Goal: Task Accomplishment & Management: Use online tool/utility

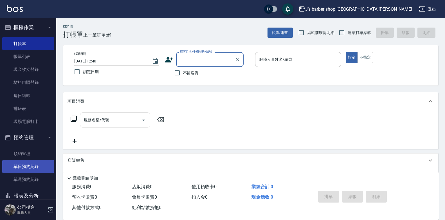
drag, startPoint x: 19, startPoint y: 159, endPoint x: 16, endPoint y: 161, distance: 3.7
click at [19, 159] on link "預約管理" at bounding box center [28, 153] width 52 height 13
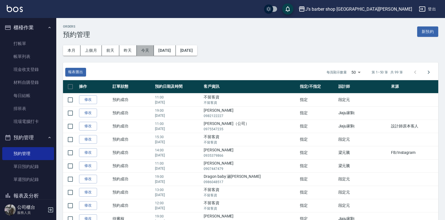
click at [147, 48] on button "今天" at bounding box center [145, 50] width 17 height 10
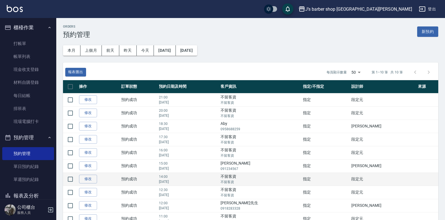
scroll to position [28, 0]
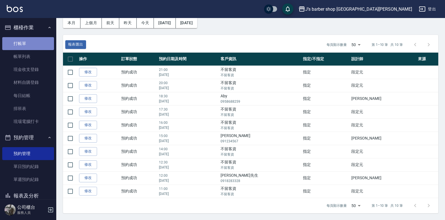
click at [33, 40] on link "打帳單" at bounding box center [28, 43] width 52 height 13
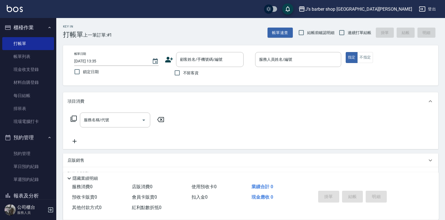
click at [185, 74] on span "不留客資" at bounding box center [191, 73] width 16 height 6
click at [183, 74] on input "不留客資" at bounding box center [177, 73] width 12 height 12
checkbox input "true"
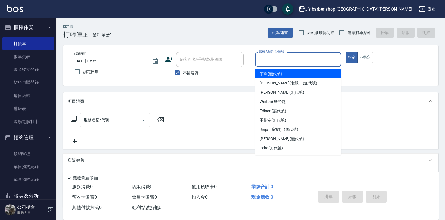
click at [318, 57] on input "服務人員姓名/編號" at bounding box center [298, 60] width 81 height 10
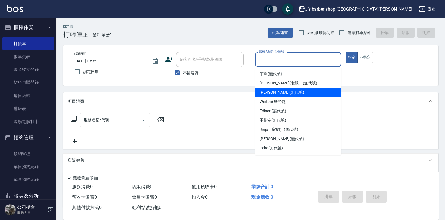
click at [279, 93] on span "[PERSON_NAME] (無代號)" at bounding box center [282, 93] width 44 height 6
type input "[PERSON_NAME](無代號)"
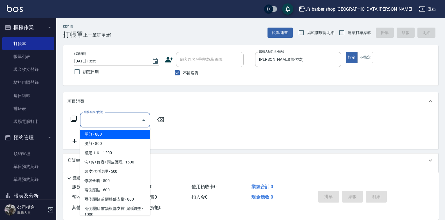
click at [119, 123] on input "服務名稱/代號" at bounding box center [111, 120] width 57 height 10
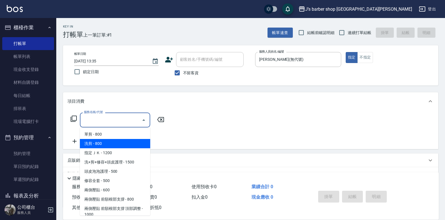
click at [116, 140] on span "洗剪 - 800" at bounding box center [115, 143] width 70 height 9
type input "洗剪(101)"
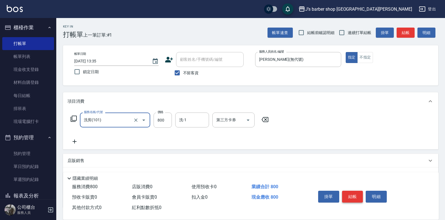
click at [353, 191] on button "結帳" at bounding box center [352, 197] width 21 height 12
